Goal: Task Accomplishment & Management: Use online tool/utility

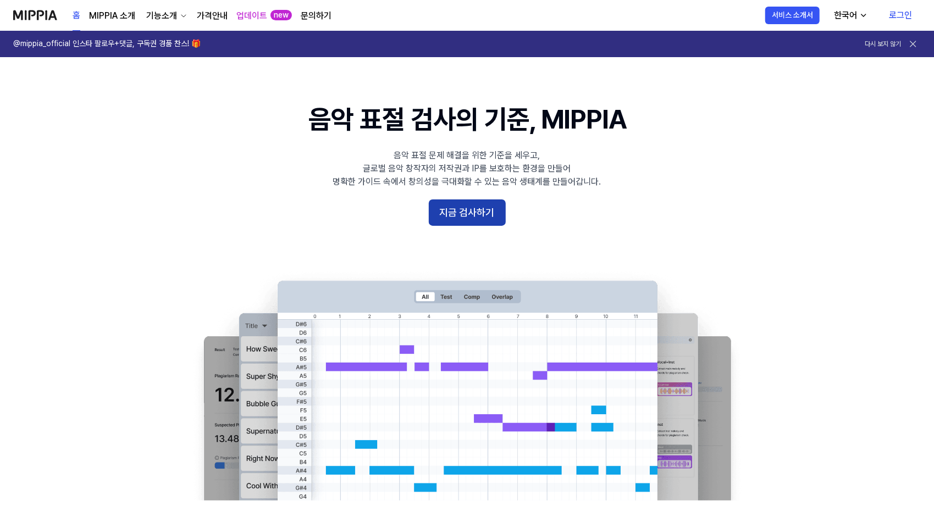
click at [454, 215] on button "지금 검사하기" at bounding box center [467, 213] width 77 height 26
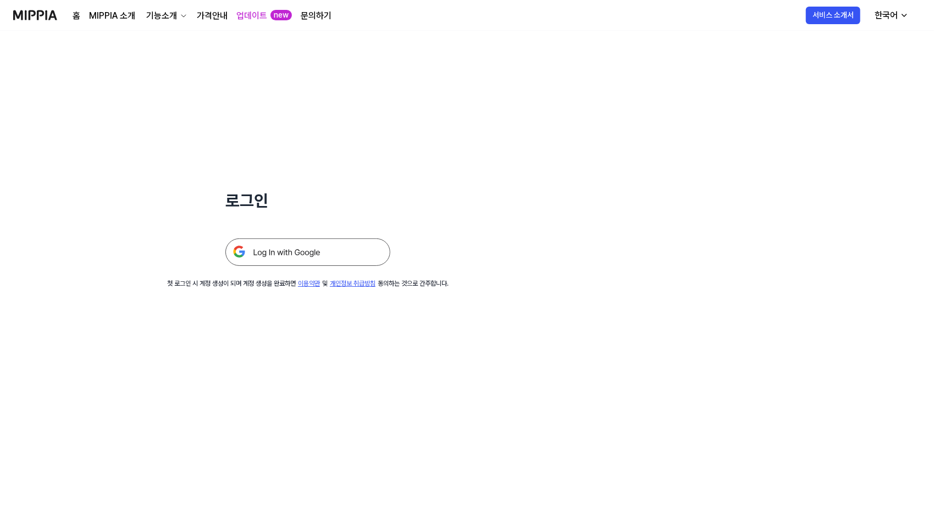
click at [288, 255] on img at bounding box center [307, 252] width 165 height 27
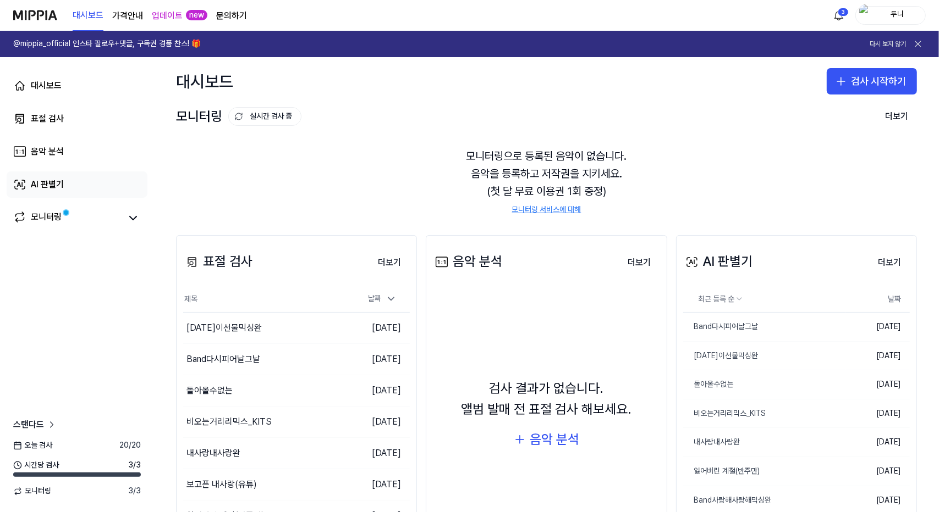
click at [45, 187] on div "AI 판별기" at bounding box center [47, 184] width 33 height 13
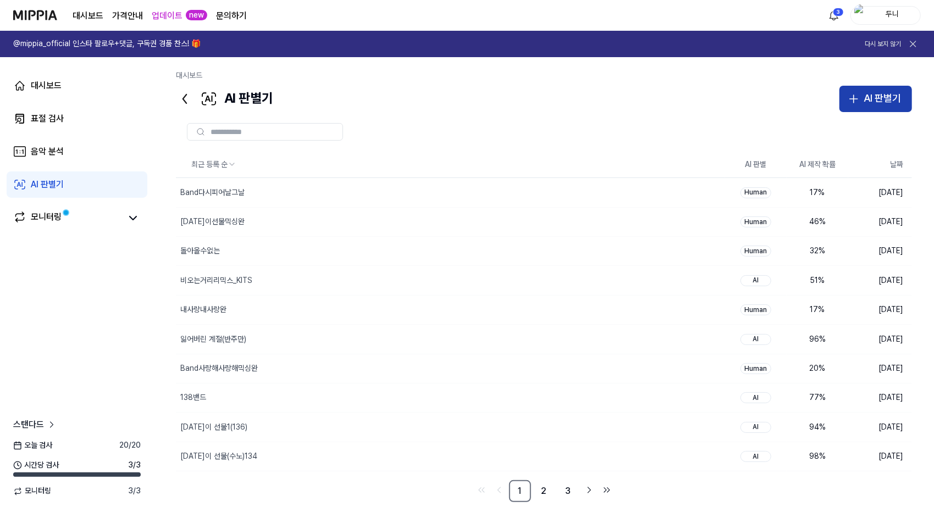
click at [880, 95] on div "AI 판별기" at bounding box center [882, 99] width 37 height 16
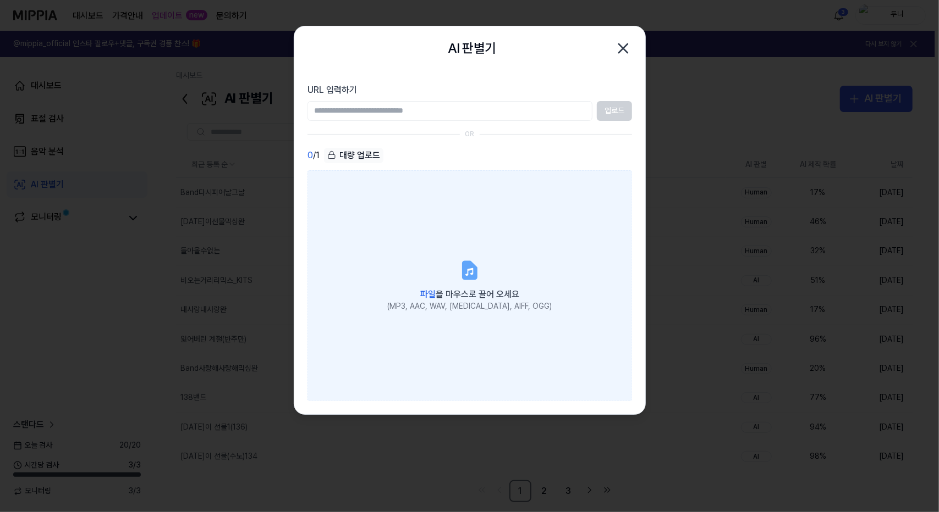
click at [475, 284] on label "파일 을 마우스로 끌어 오세요 (MP3, AAC, WAV, FLAC, AIFF, OGG)" at bounding box center [469, 285] width 324 height 231
click at [0, 0] on input "파일 을 마우스로 끌어 오세요 (MP3, AAC, WAV, FLAC, AIFF, OGG)" at bounding box center [0, 0] width 0 height 0
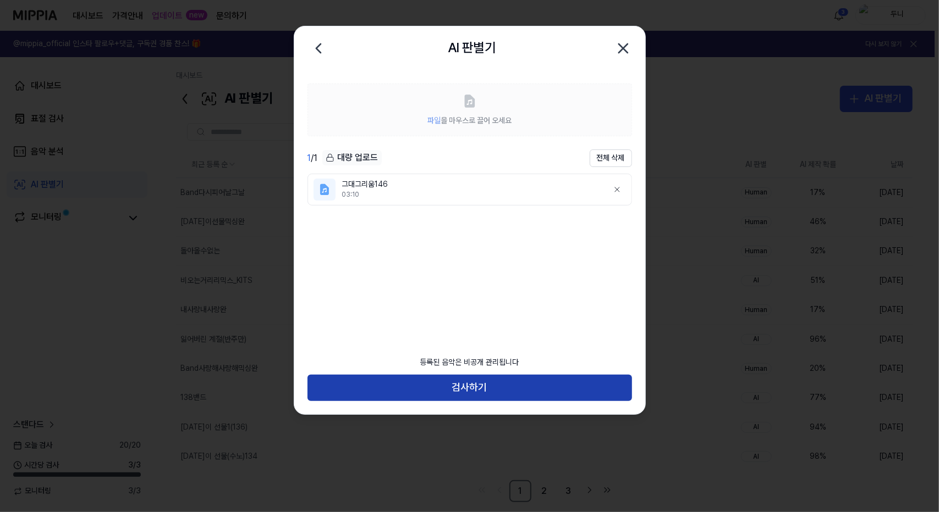
click at [489, 393] on button "검사하기" at bounding box center [469, 388] width 324 height 26
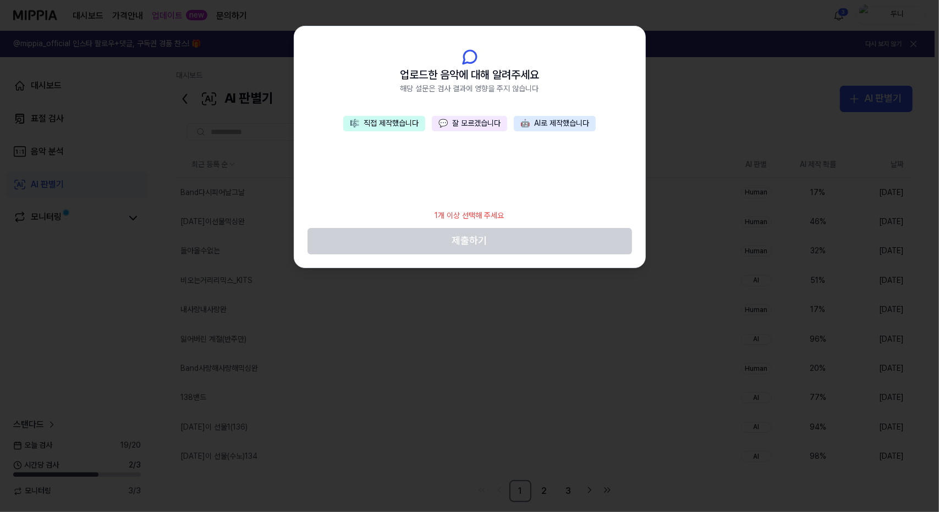
click at [470, 117] on button "💬 잘 모르겠습니다" at bounding box center [469, 123] width 75 height 15
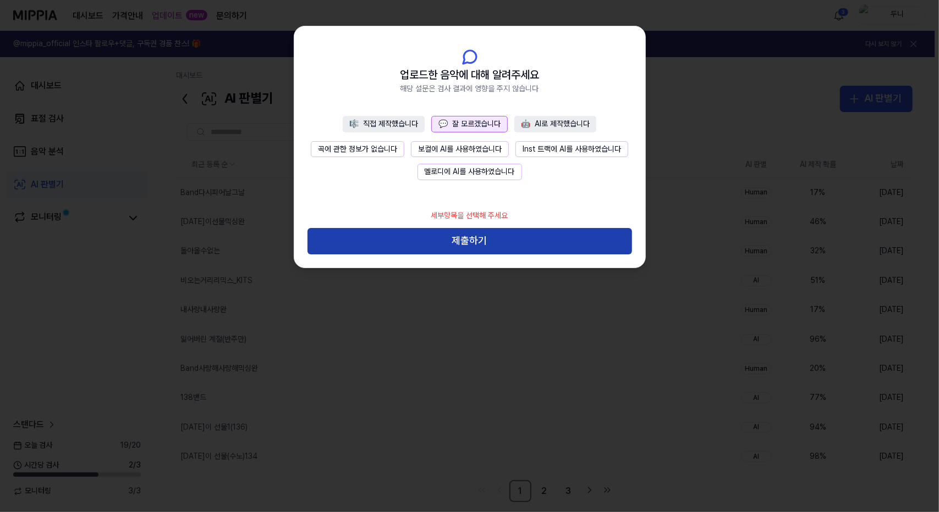
click at [509, 235] on button "제출하기" at bounding box center [469, 241] width 324 height 26
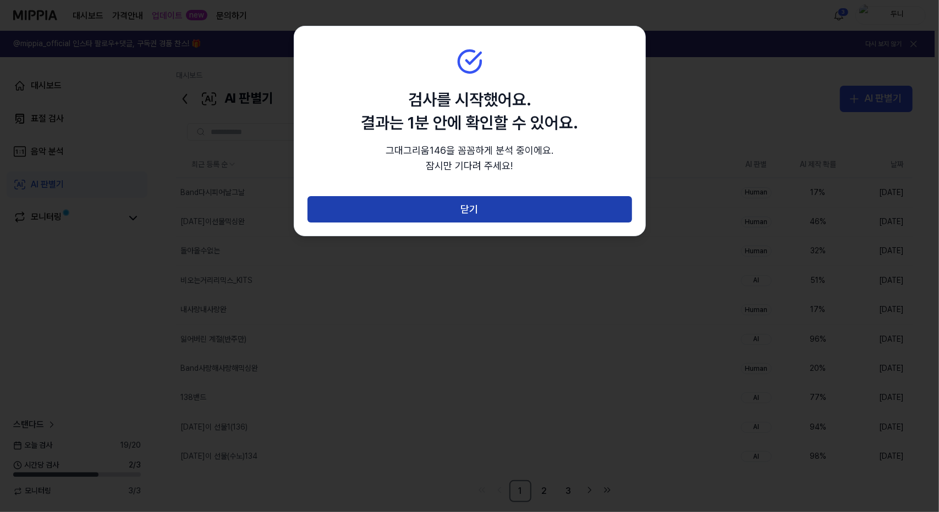
click at [487, 216] on button "닫기" at bounding box center [469, 209] width 324 height 26
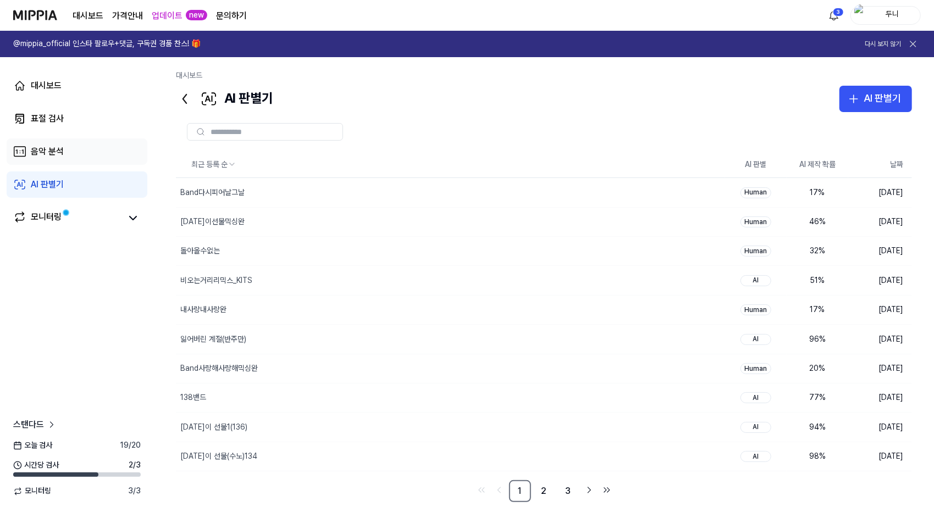
click at [43, 151] on div "음악 분석" at bounding box center [47, 151] width 33 height 13
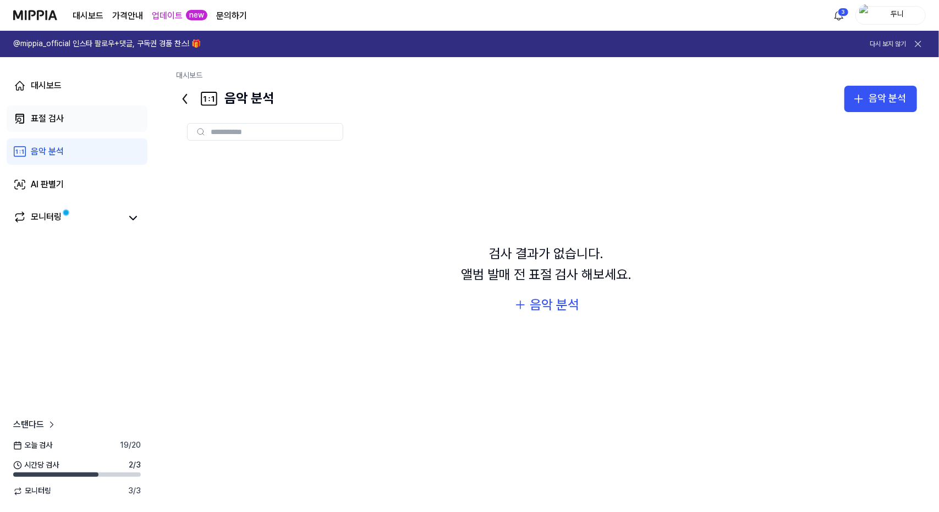
click at [46, 108] on link "표절 검사" at bounding box center [77, 119] width 141 height 26
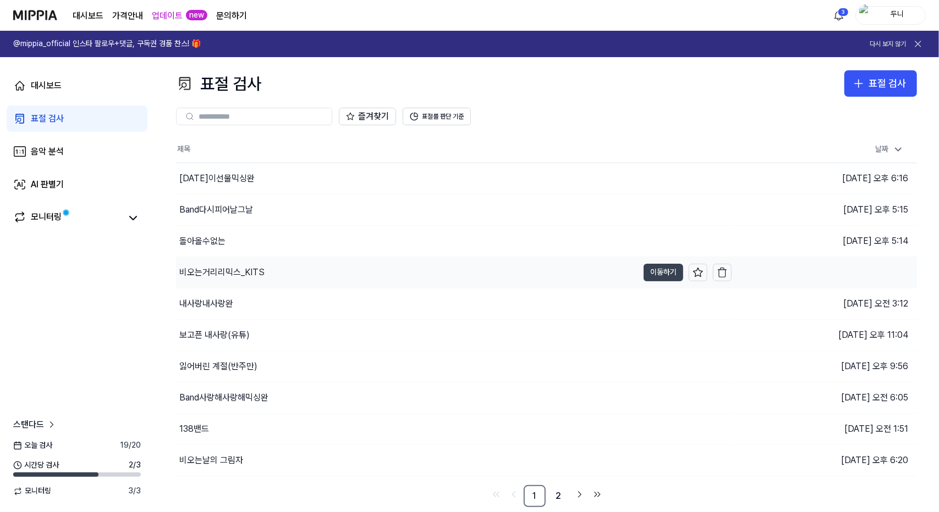
click at [657, 268] on button "이동하기" at bounding box center [663, 273] width 40 height 18
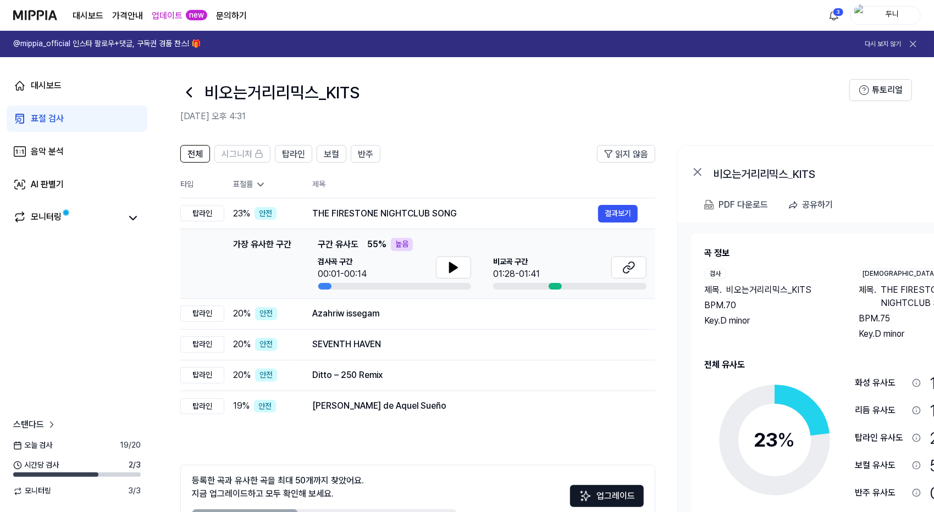
click at [779, 172] on div "비오는거리리믹스_KITS" at bounding box center [823, 172] width 220 height 13
click at [790, 172] on div "비오는거리리믹스_KITS" at bounding box center [823, 172] width 220 height 13
drag, startPoint x: 718, startPoint y: 170, endPoint x: 800, endPoint y: 168, distance: 82.0
click at [800, 168] on div "비오는거리리믹스_KITS" at bounding box center [823, 172] width 220 height 13
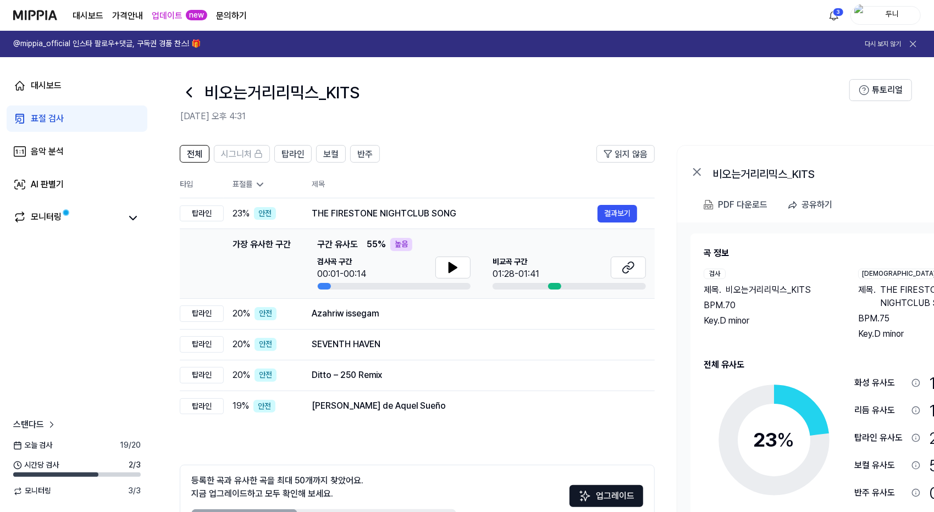
click at [793, 180] on div "비오는거리리믹스_KITS 결과보기" at bounding box center [847, 170] width 340 height 48
click at [55, 188] on div "AI 판별기" at bounding box center [47, 184] width 33 height 13
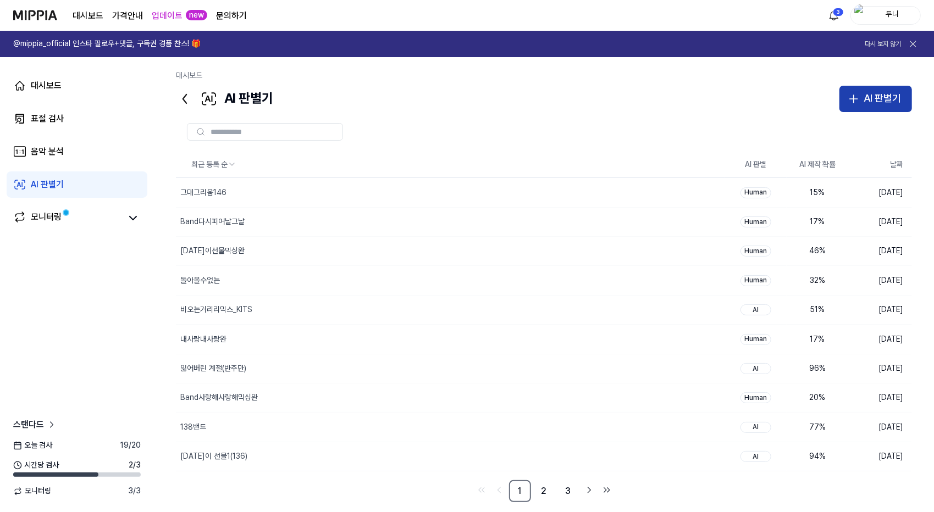
click at [884, 95] on div "AI 판별기" at bounding box center [882, 99] width 37 height 16
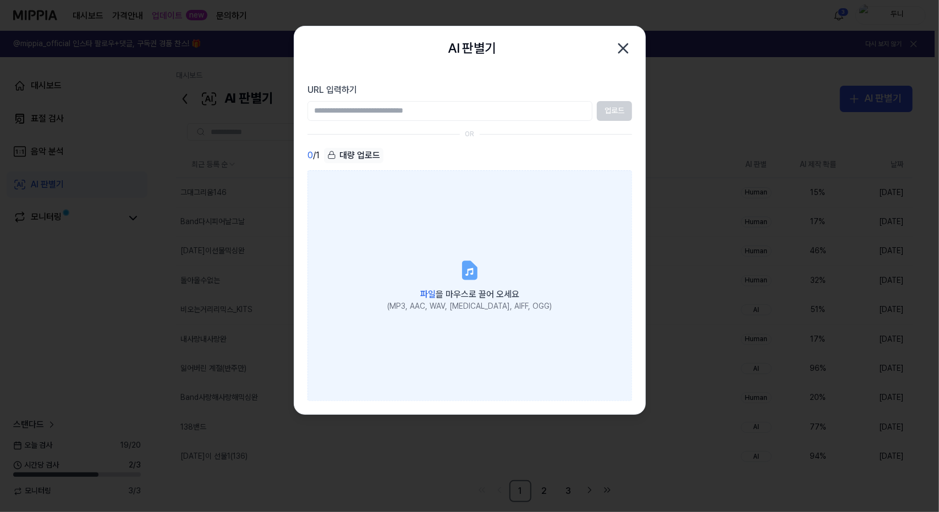
click at [471, 288] on div "파일 을 마우스로 끌어 오세요" at bounding box center [469, 293] width 164 height 15
click at [0, 0] on input "파일 을 마우스로 끌어 오세요 (MP3, AAC, WAV, FLAC, AIFF, OGG)" at bounding box center [0, 0] width 0 height 0
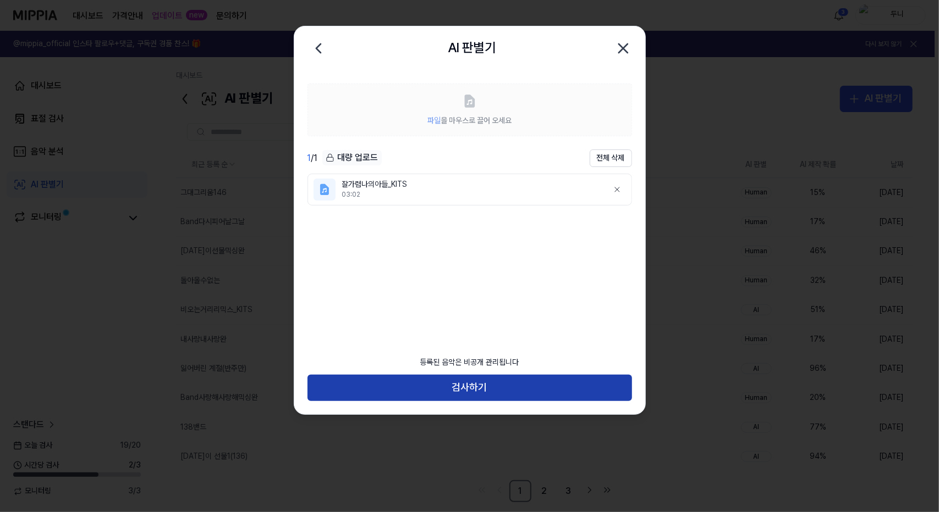
click at [477, 383] on button "검사하기" at bounding box center [469, 388] width 324 height 26
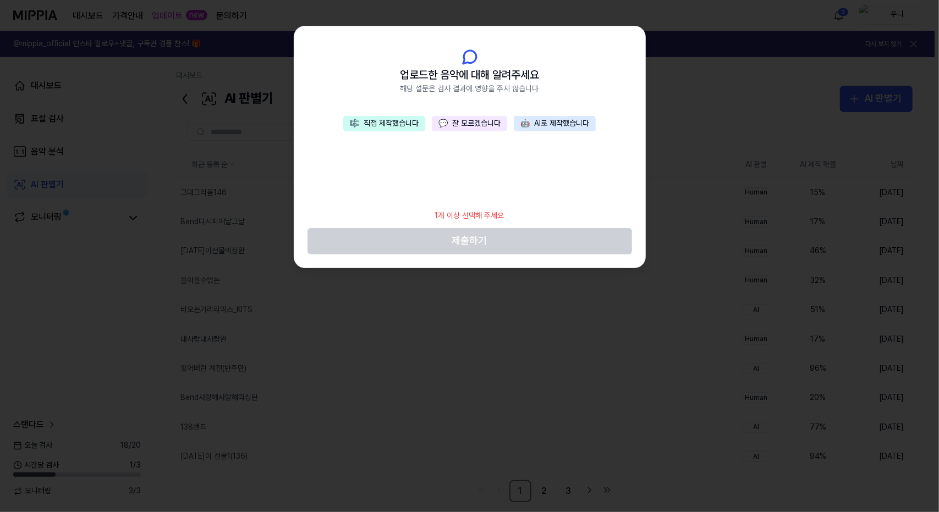
click at [467, 122] on button "💬 잘 모르겠습니다" at bounding box center [469, 123] width 75 height 15
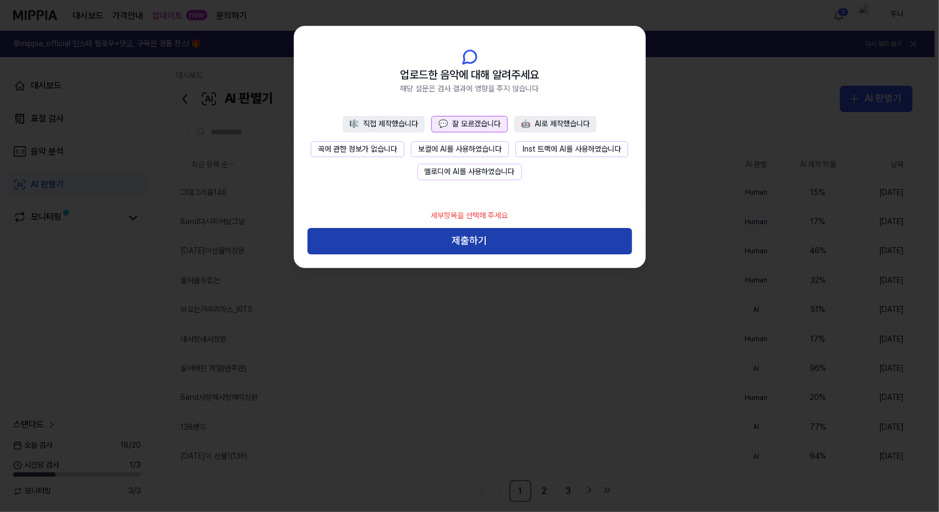
click at [504, 243] on button "제출하기" at bounding box center [469, 241] width 324 height 26
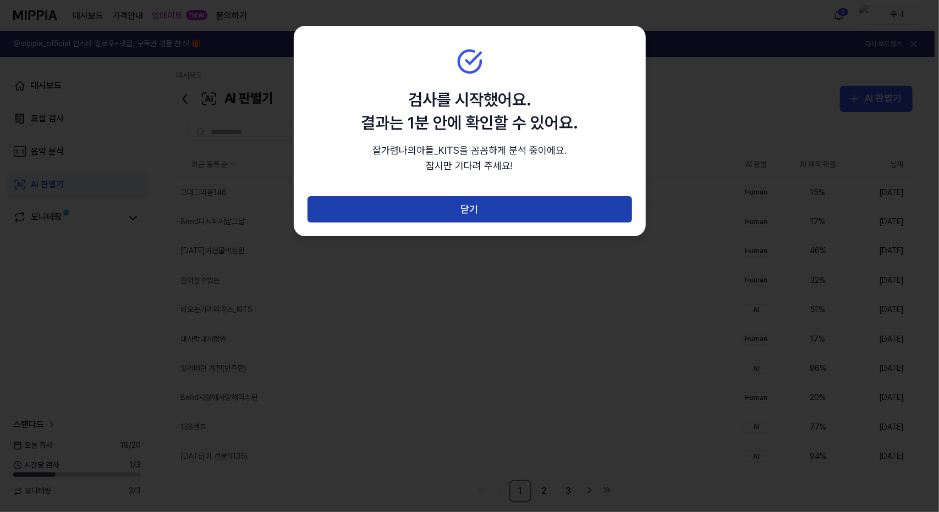
click at [507, 199] on button "닫기" at bounding box center [469, 209] width 324 height 26
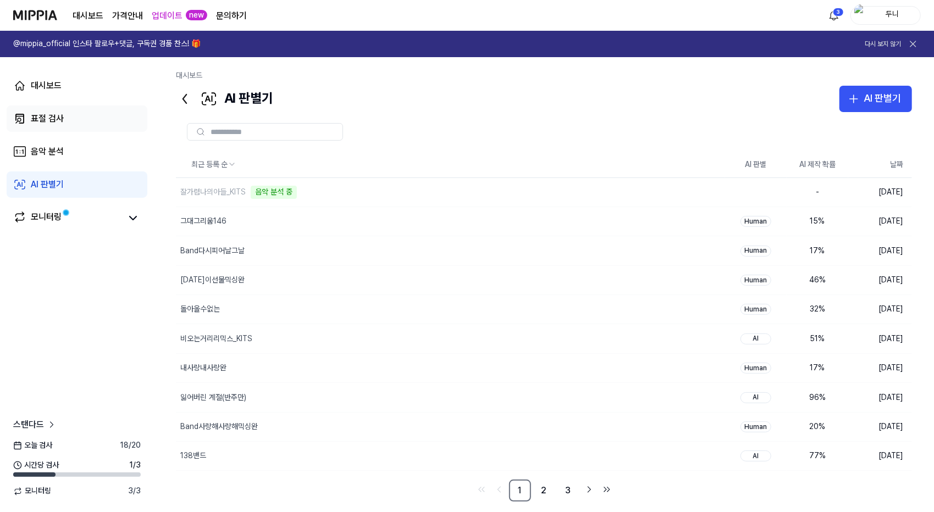
click at [53, 112] on div "표절 검사" at bounding box center [47, 118] width 33 height 13
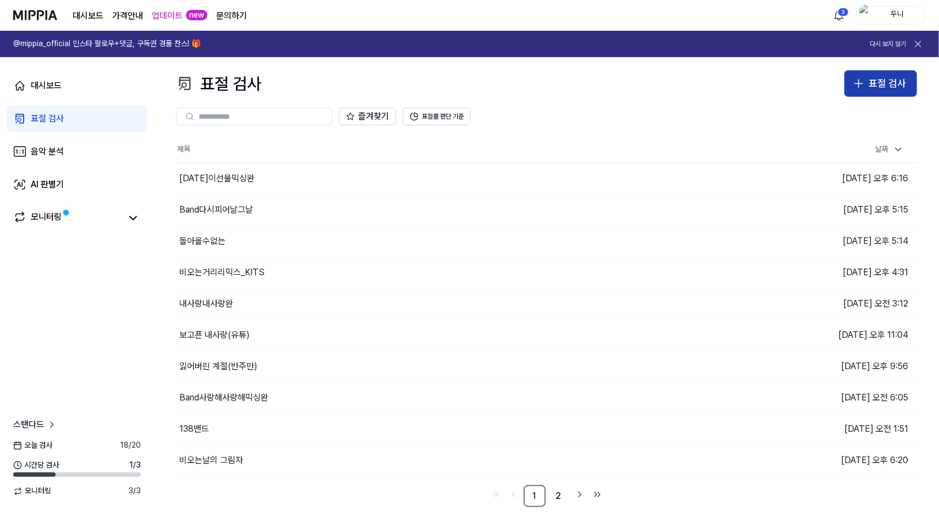
click at [871, 83] on div "표절 검사" at bounding box center [886, 84] width 37 height 16
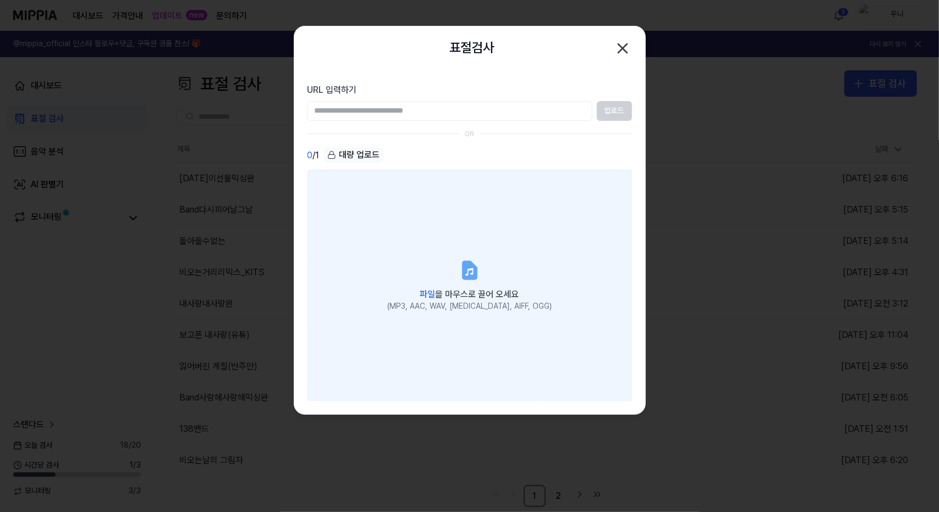
click at [464, 282] on label "파일 을 마우스로 끌어 오세요 (MP3, AAC, WAV, FLAC, AIFF, OGG)" at bounding box center [469, 285] width 324 height 231
click at [0, 0] on input "파일 을 마우스로 끌어 오세요 (MP3, AAC, WAV, FLAC, AIFF, OGG)" at bounding box center [0, 0] width 0 height 0
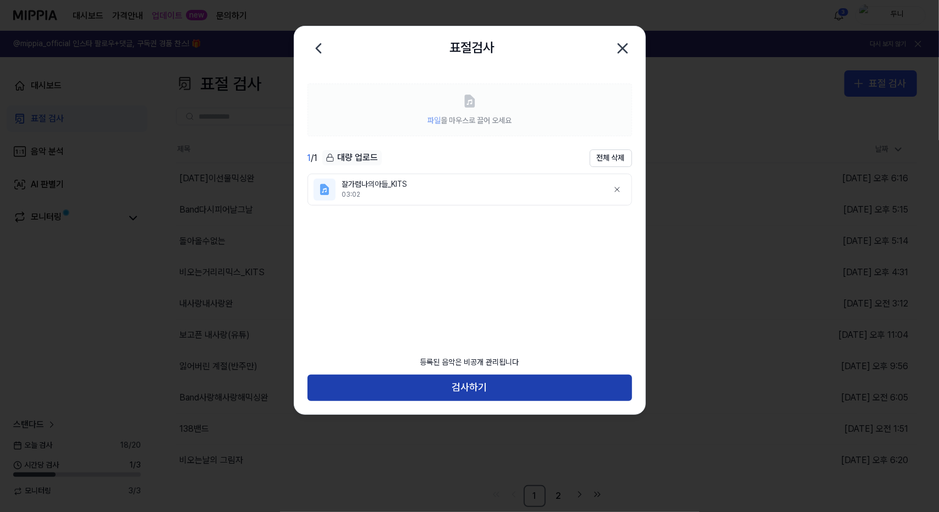
click at [457, 396] on button "검사하기" at bounding box center [469, 388] width 324 height 26
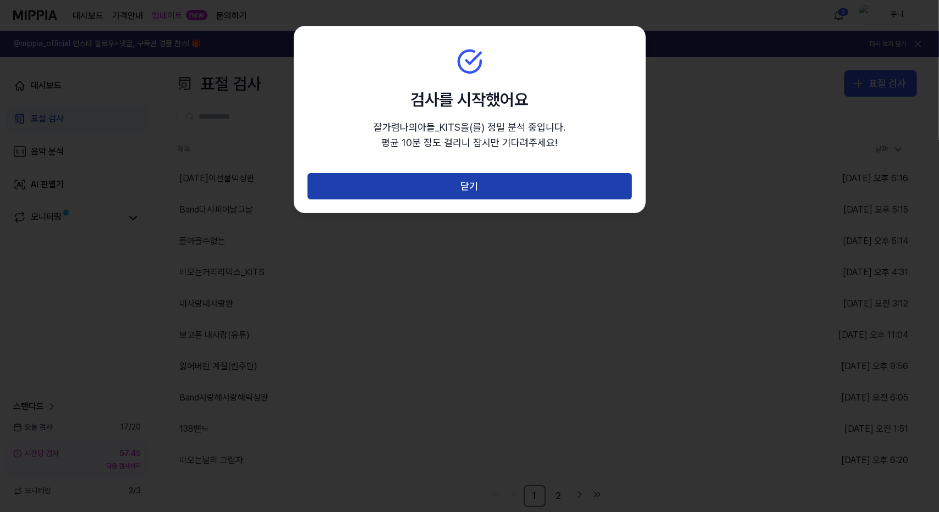
click at [510, 191] on button "닫기" at bounding box center [469, 186] width 324 height 26
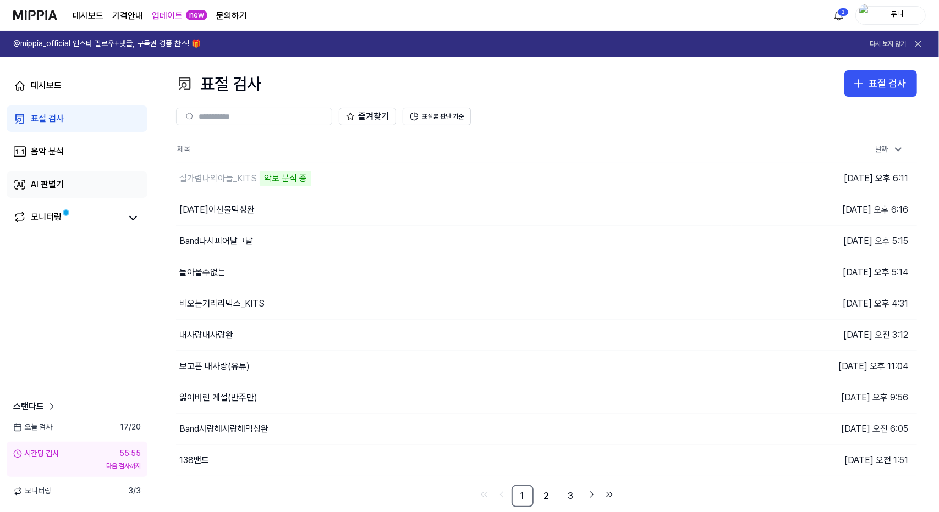
click at [59, 184] on div "AI 판별기" at bounding box center [47, 184] width 33 height 13
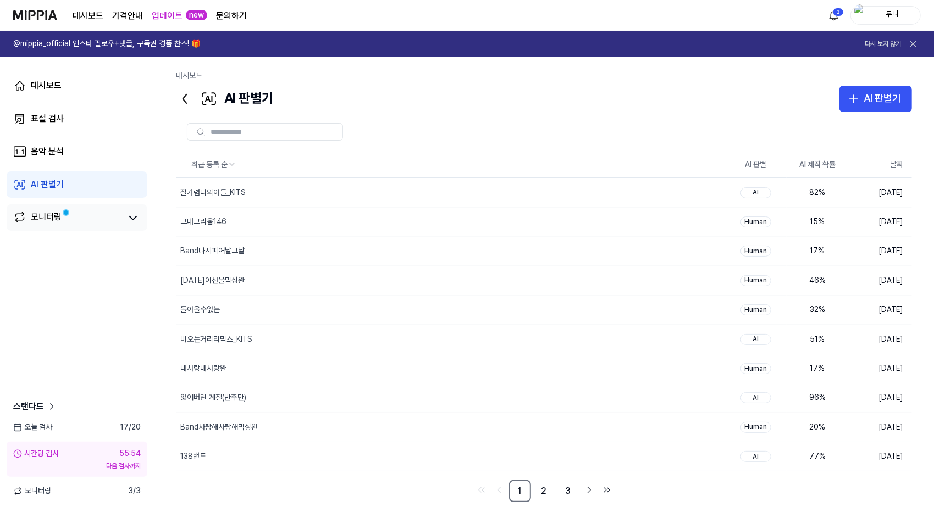
click at [49, 212] on div "모니터링" at bounding box center [46, 218] width 31 height 15
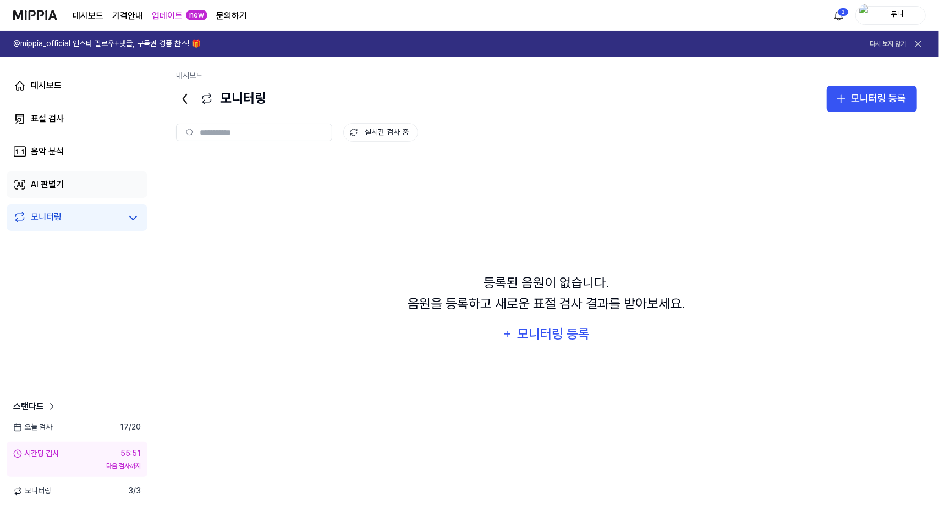
click at [49, 186] on div "AI 판별기" at bounding box center [47, 184] width 33 height 13
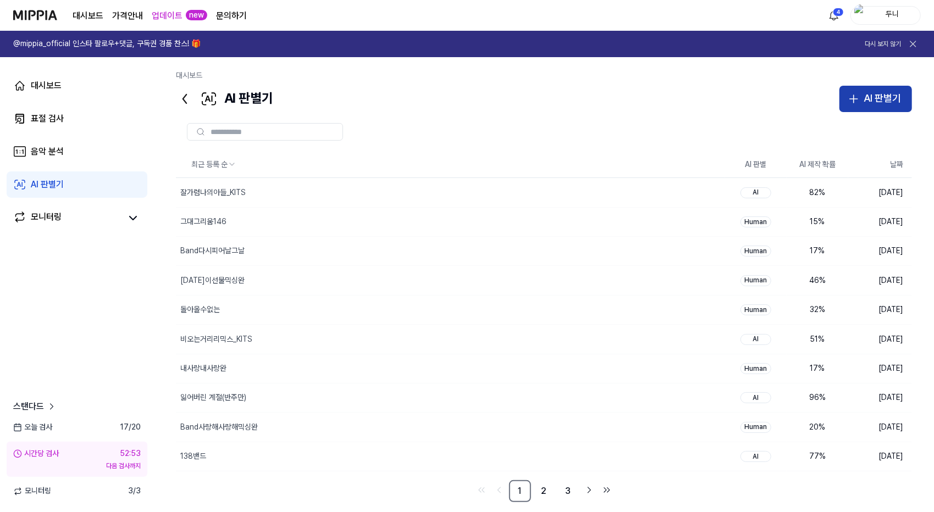
click at [874, 92] on div "AI 판별기" at bounding box center [882, 99] width 37 height 16
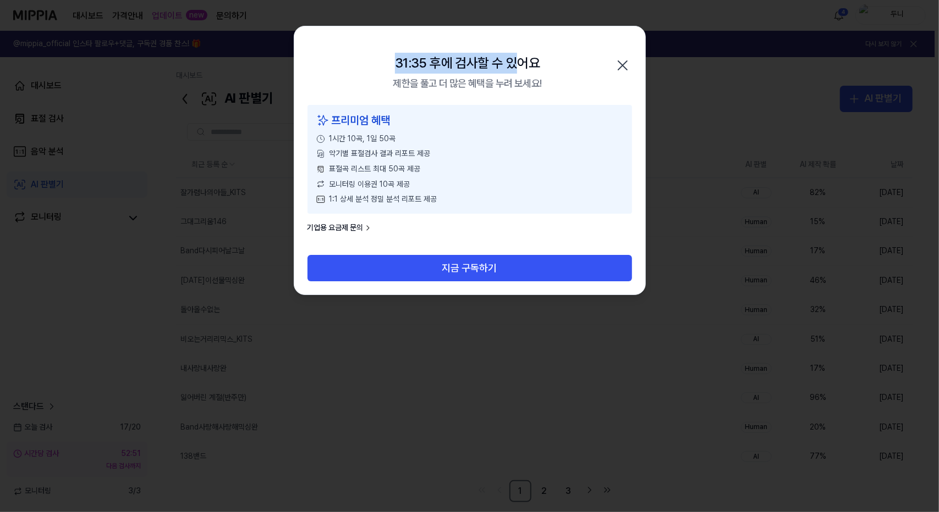
drag, startPoint x: 519, startPoint y: 39, endPoint x: 703, endPoint y: 40, distance: 184.2
click at [703, 40] on body "대시보드 가격안내 업데이트 new 문의하기 4 두니 @mippia_official 인스타 팔로우+댓글, 구독권 경품 찬스! 🎁 다시 보지 않기…" at bounding box center [467, 256] width 934 height 512
click at [804, 295] on div at bounding box center [469, 256] width 939 height 512
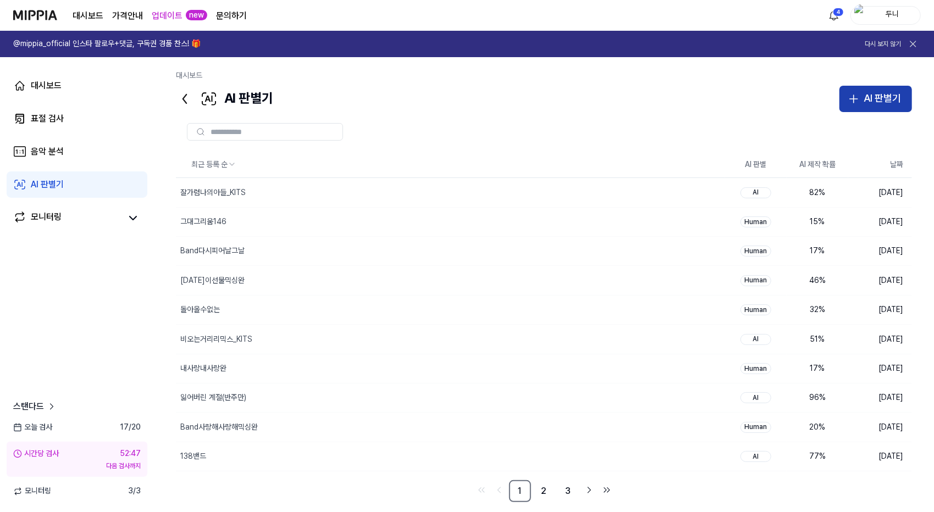
click at [875, 94] on div "AI 판별기" at bounding box center [882, 99] width 37 height 16
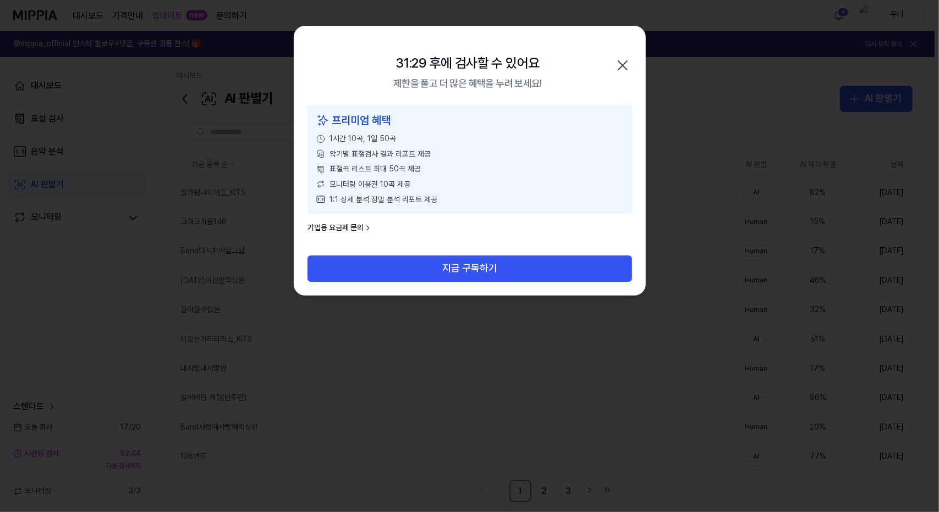
click at [625, 62] on icon "button" at bounding box center [623, 66] width 18 height 18
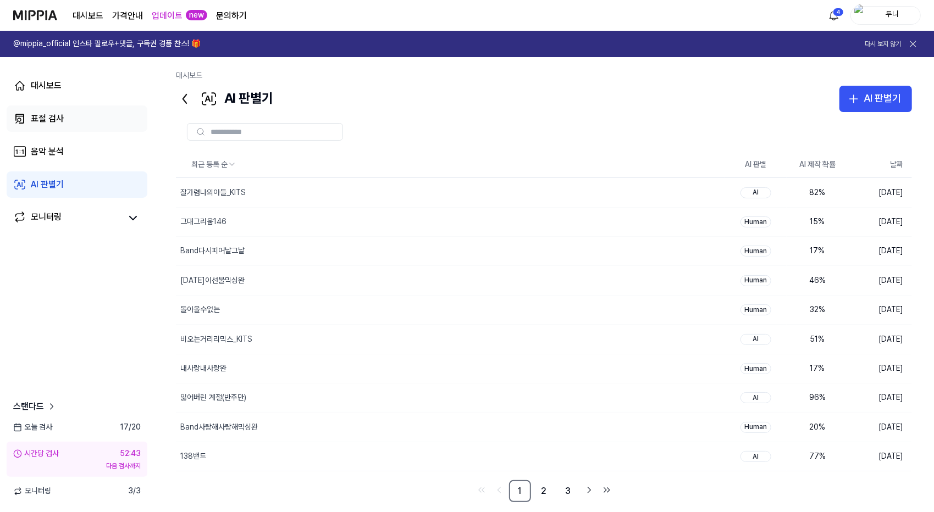
click at [31, 123] on div "표절 검사" at bounding box center [47, 118] width 33 height 13
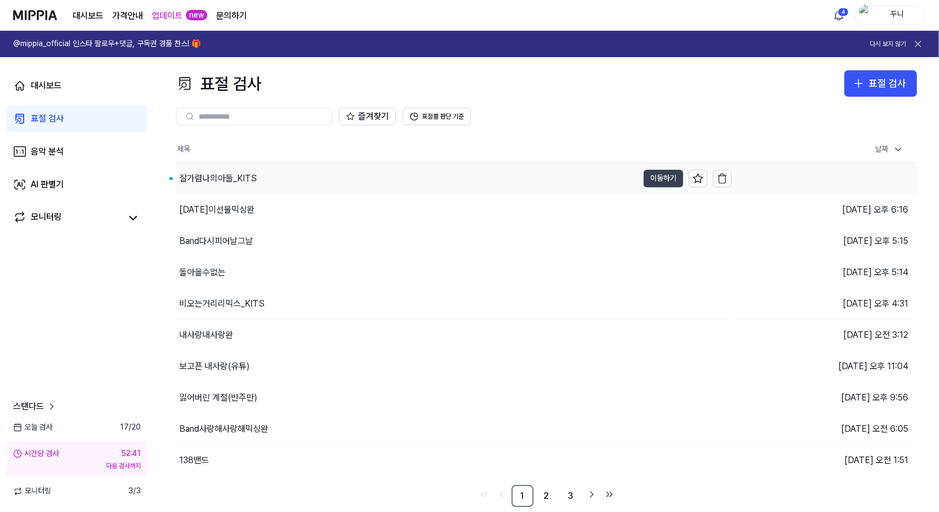
click at [665, 178] on button "이동하기" at bounding box center [663, 179] width 40 height 18
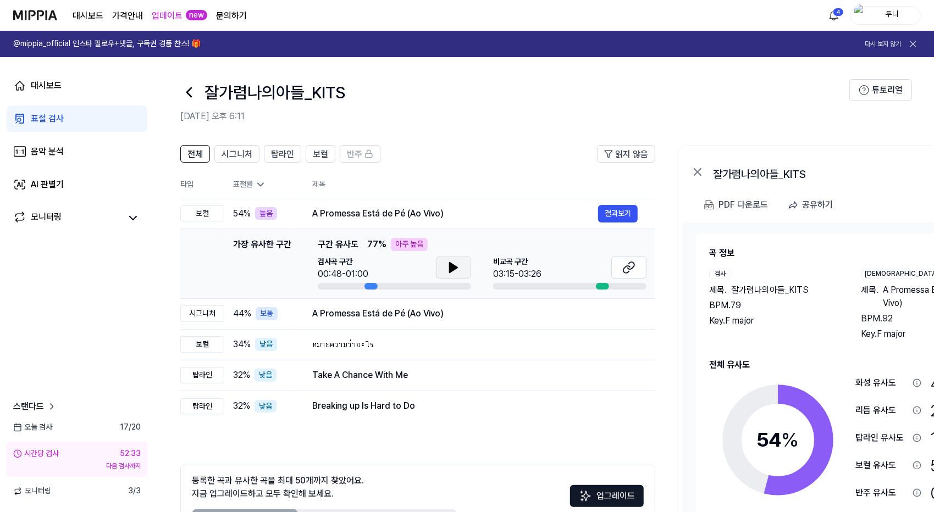
click at [451, 269] on icon at bounding box center [454, 268] width 8 height 10
click at [632, 269] on icon at bounding box center [631, 265] width 7 height 7
click at [744, 208] on div "PDF 다운로드" at bounding box center [743, 205] width 49 height 14
click at [40, 181] on div "AI 판별기" at bounding box center [47, 184] width 33 height 13
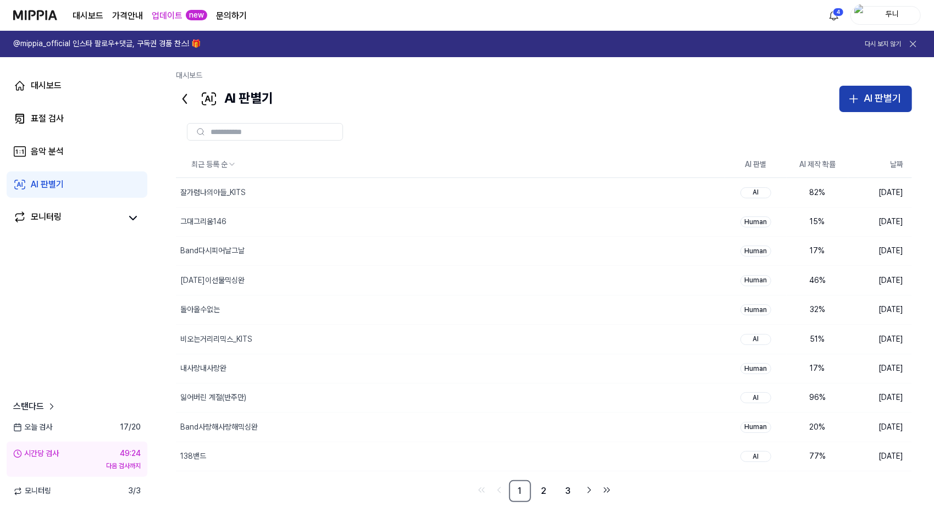
click at [869, 98] on div "AI 판별기" at bounding box center [882, 99] width 37 height 16
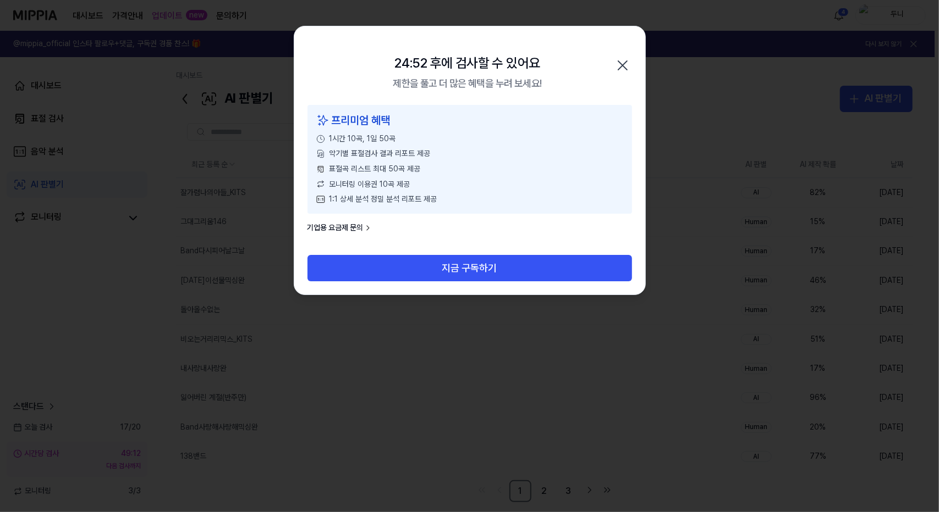
click at [621, 60] on icon "button" at bounding box center [623, 66] width 18 height 18
click at [621, 105] on div "프리미엄 혜택 1시간 10곡, 1일 50곡 악기별 표절검사 결과 리포트 제공 표절곡 리스트 최대 50곡 제공 모니터링 이용권 10곡 제공 1:…" at bounding box center [469, 159] width 324 height 109
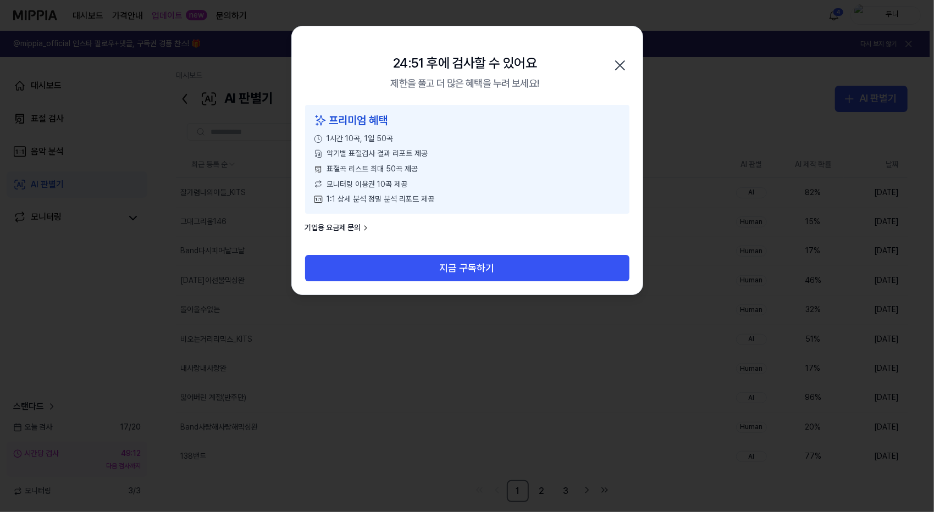
click at [621, 60] on div "대시보드 AI 판별기 AI 판별기 표절 검사 음악 분석 AI 판별기 최근 등록 순 AI 판별 AI 제작 확률 날짜 잘가렴나의아들_KITS 삭제…" at bounding box center [542, 284] width 776 height 455
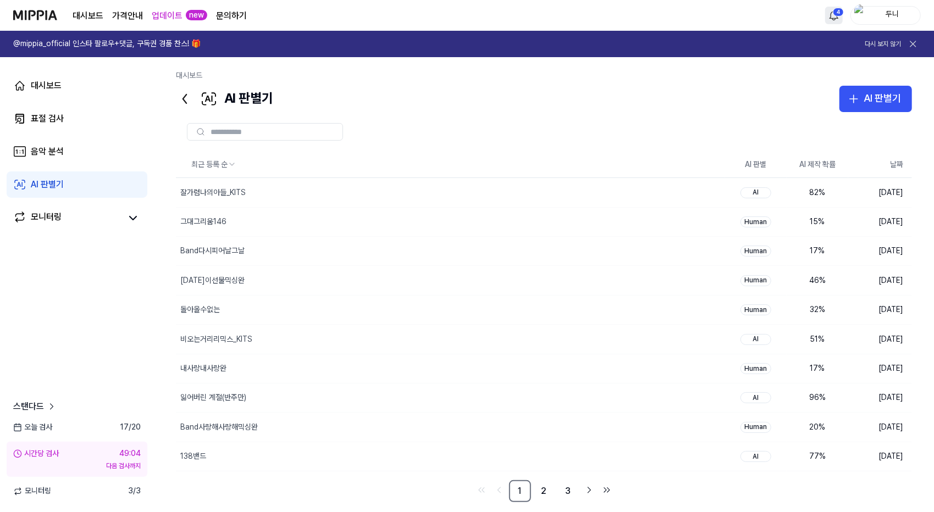
click at [838, 14] on html "대시보드 가격안내 업데이트 new 문의하기 4 두니 @mippia_official 인스타 팔로우+댓글, 구독권 경품 찬스! 🎁 다시 보지 않기…" at bounding box center [467, 256] width 934 height 512
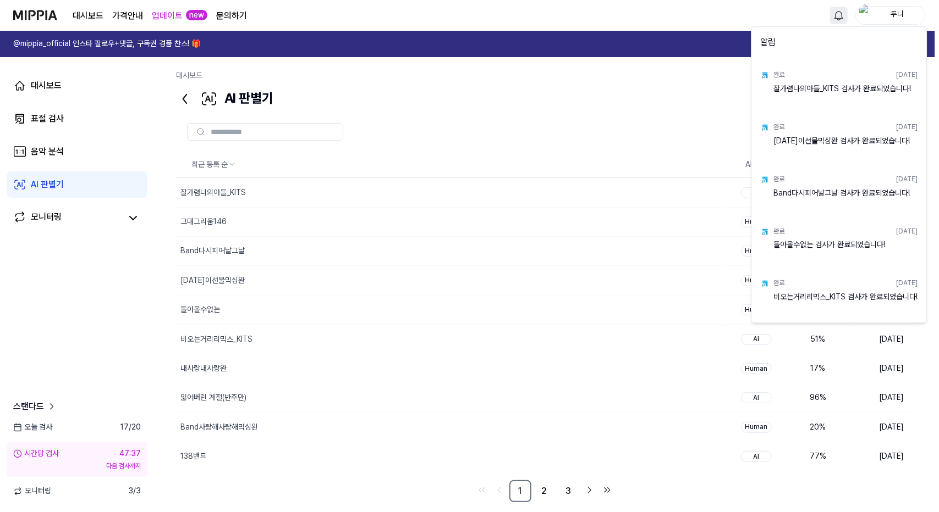
click at [51, 288] on html "대시보드 가격안내 업데이트 new 문의하기 두니 @mippia_official 인스타 팔로우+댓글, 구독권 경품 찬스! 🎁 다시 보지 않기 대…" at bounding box center [469, 256] width 939 height 512
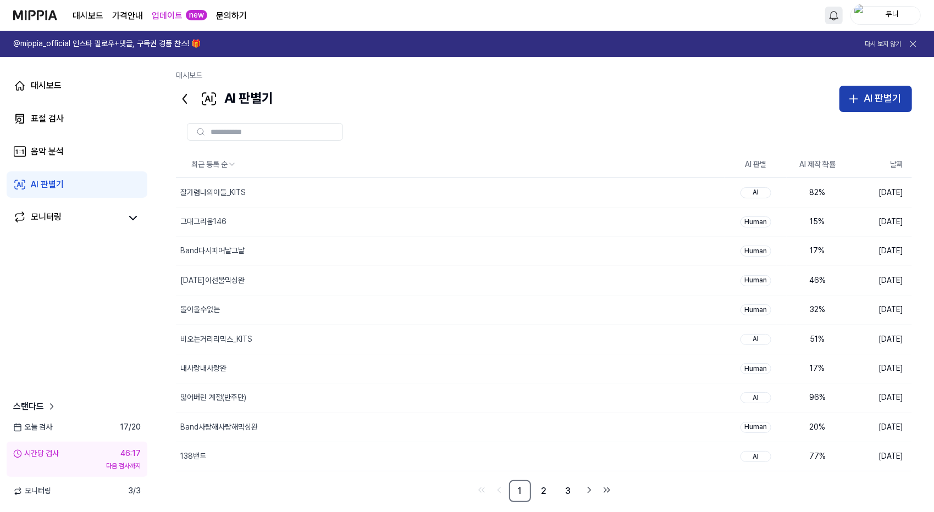
click at [885, 97] on div "AI 판별기" at bounding box center [882, 99] width 37 height 16
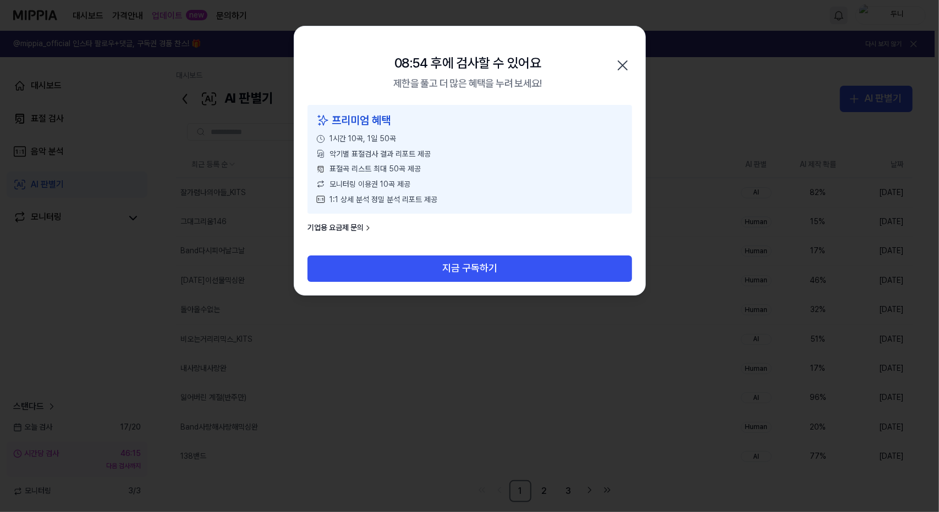
click at [622, 63] on icon "button" at bounding box center [623, 66] width 18 height 18
